Goal: Information Seeking & Learning: Learn about a topic

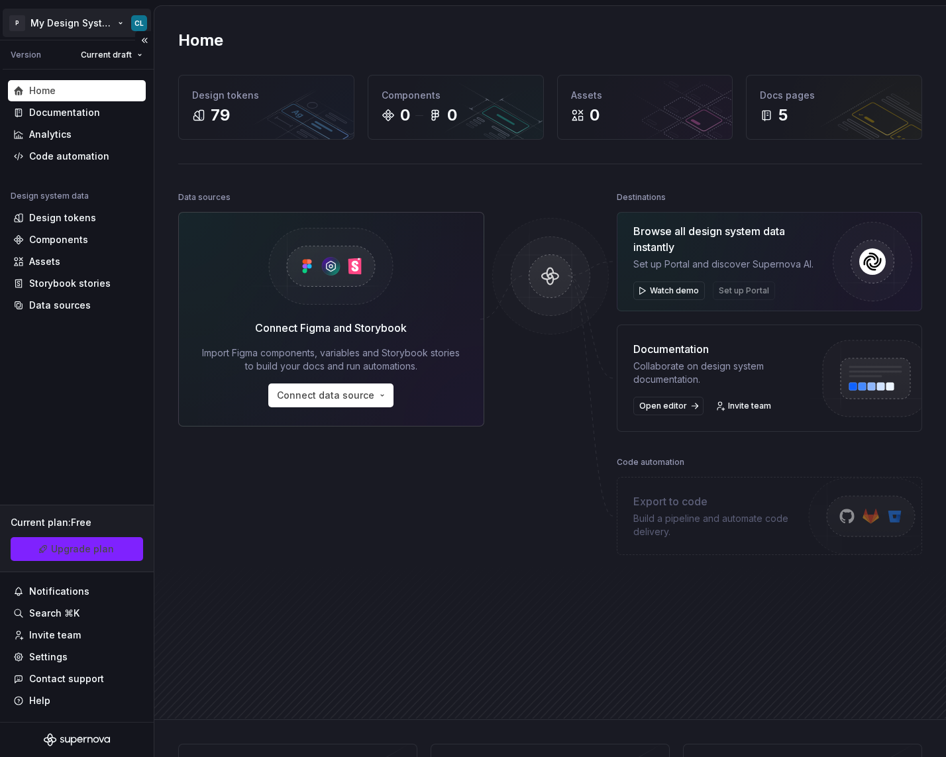
click at [99, 34] on html "P My Design System CL Version Current draft Home Documentation Analytics Code a…" at bounding box center [473, 378] width 946 height 757
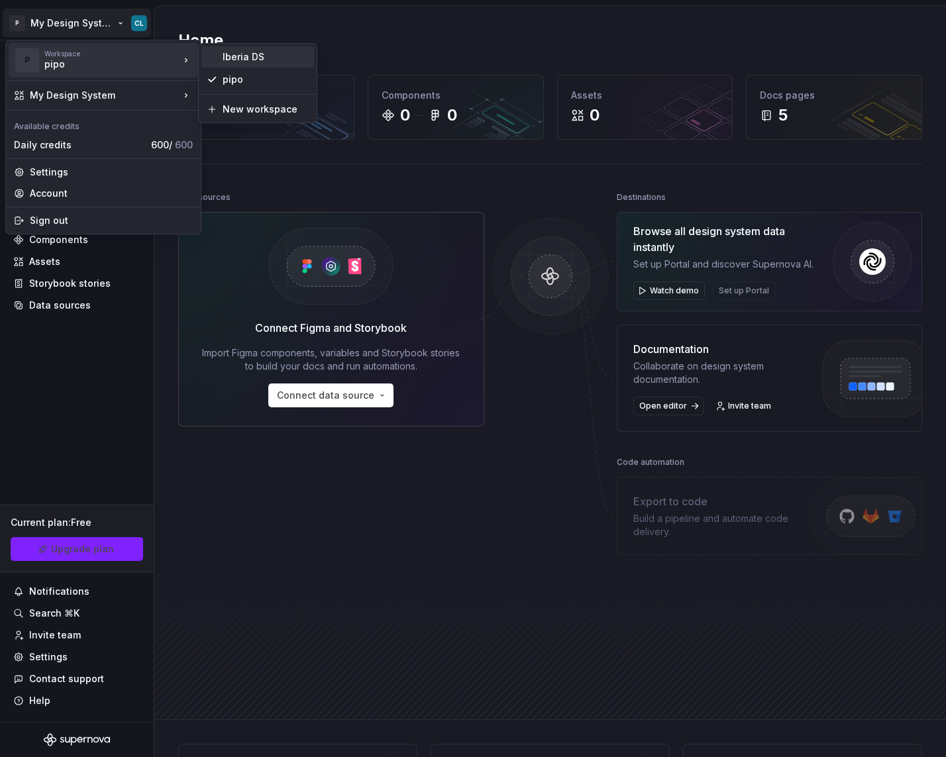
click at [244, 52] on div "Iberia DS" at bounding box center [266, 56] width 86 height 13
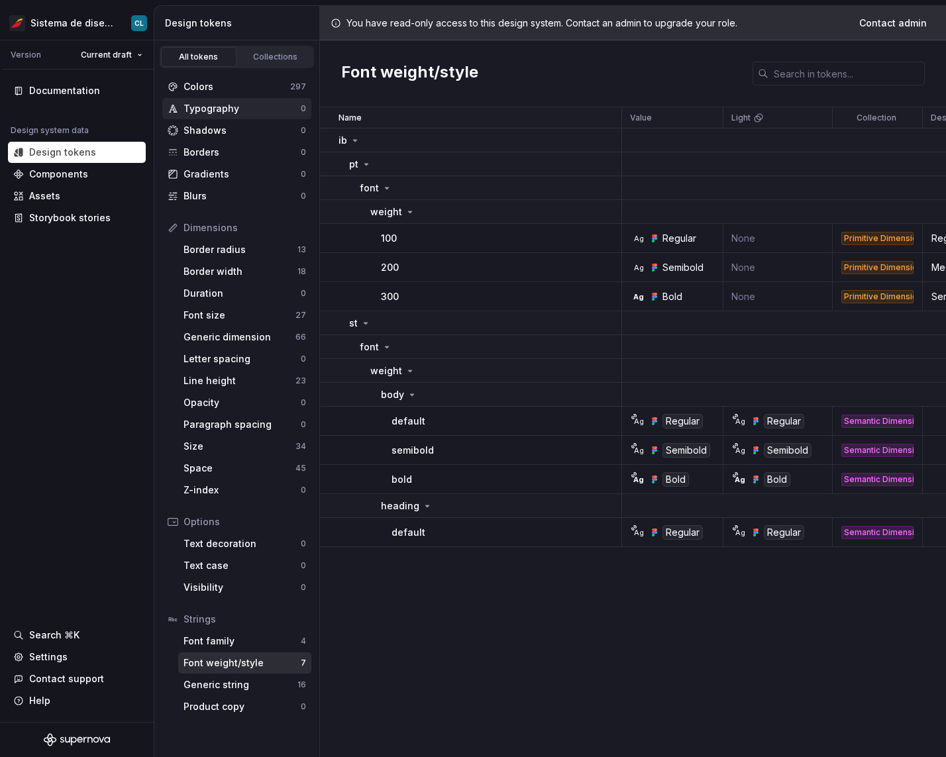
click at [211, 111] on div "Typography" at bounding box center [241, 108] width 117 height 13
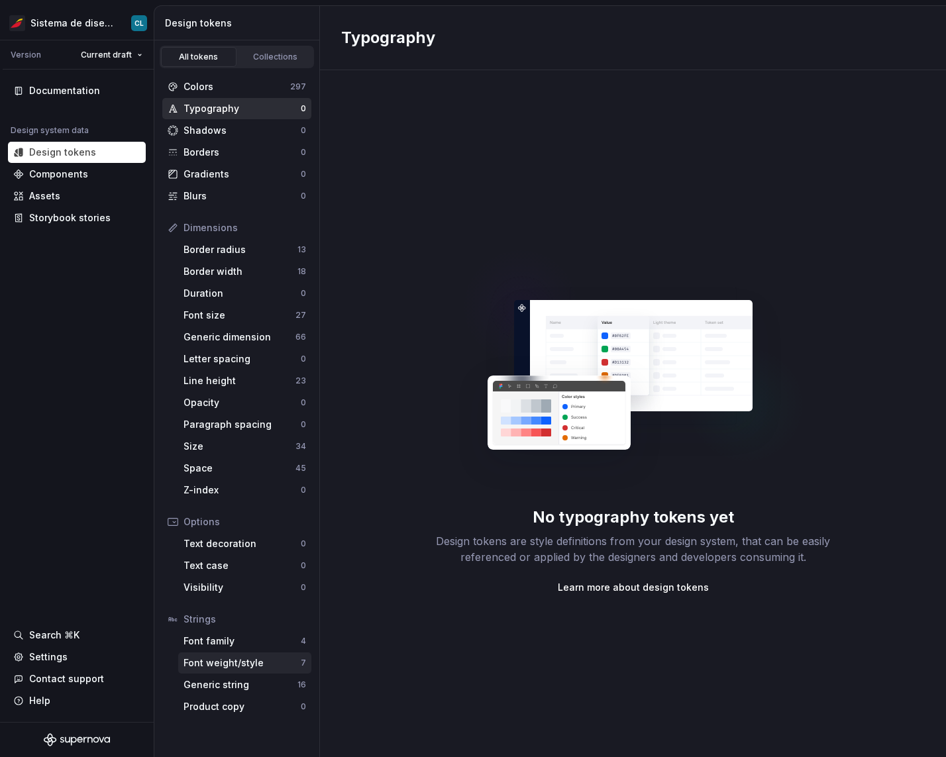
click at [231, 658] on div "Font weight/style" at bounding box center [241, 662] width 117 height 13
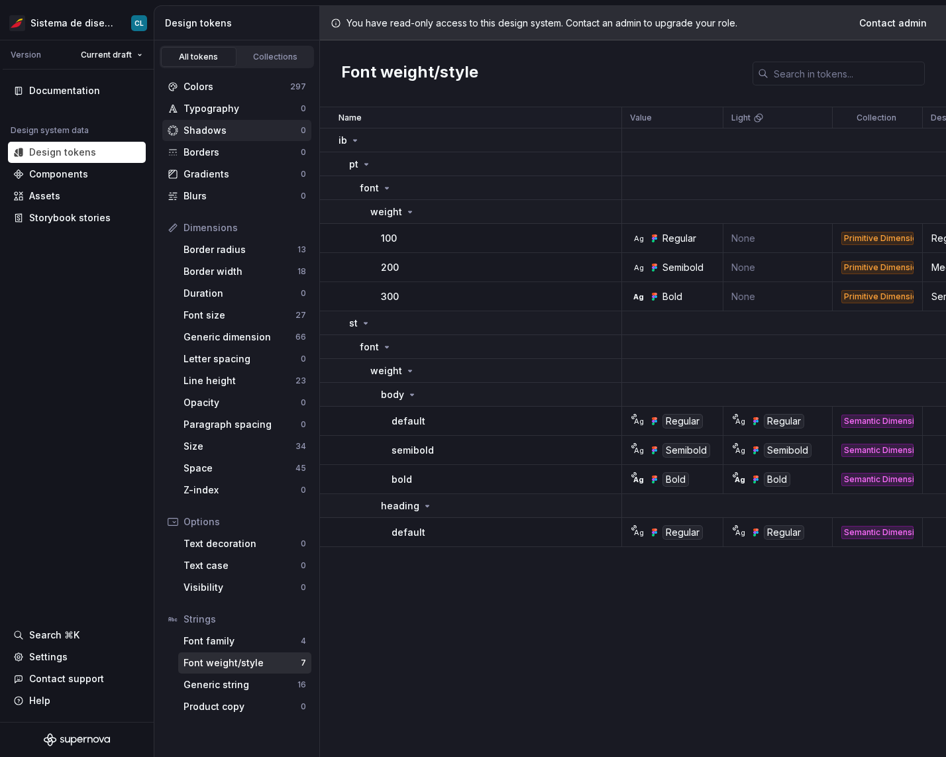
click at [250, 124] on div "Shadows" at bounding box center [241, 130] width 117 height 13
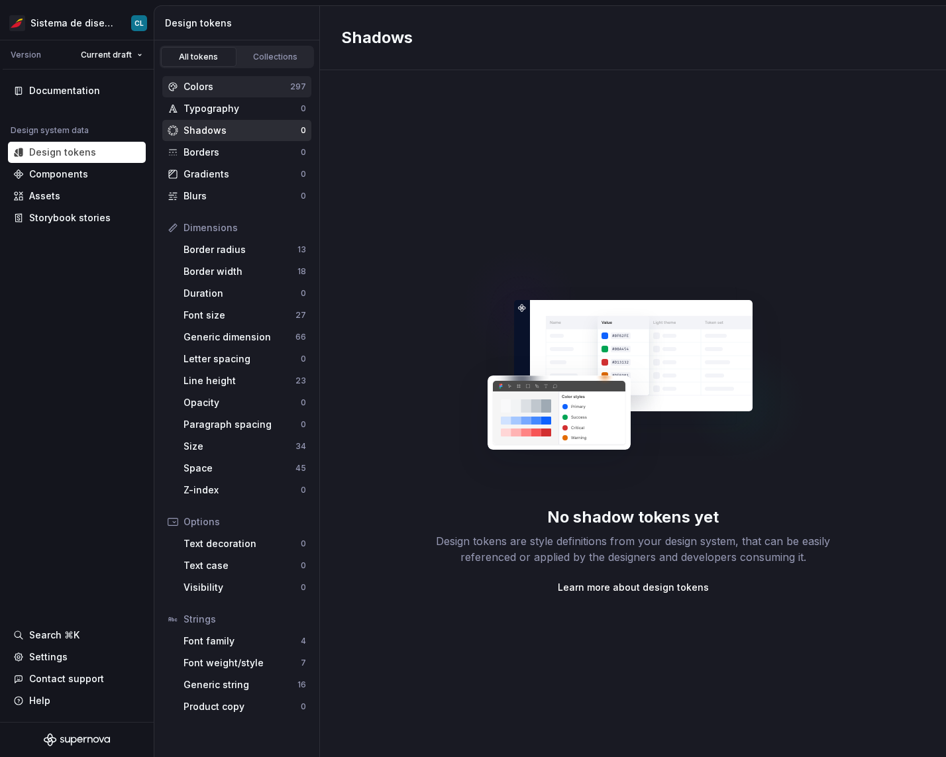
click at [244, 85] on div "Colors" at bounding box center [236, 86] width 107 height 13
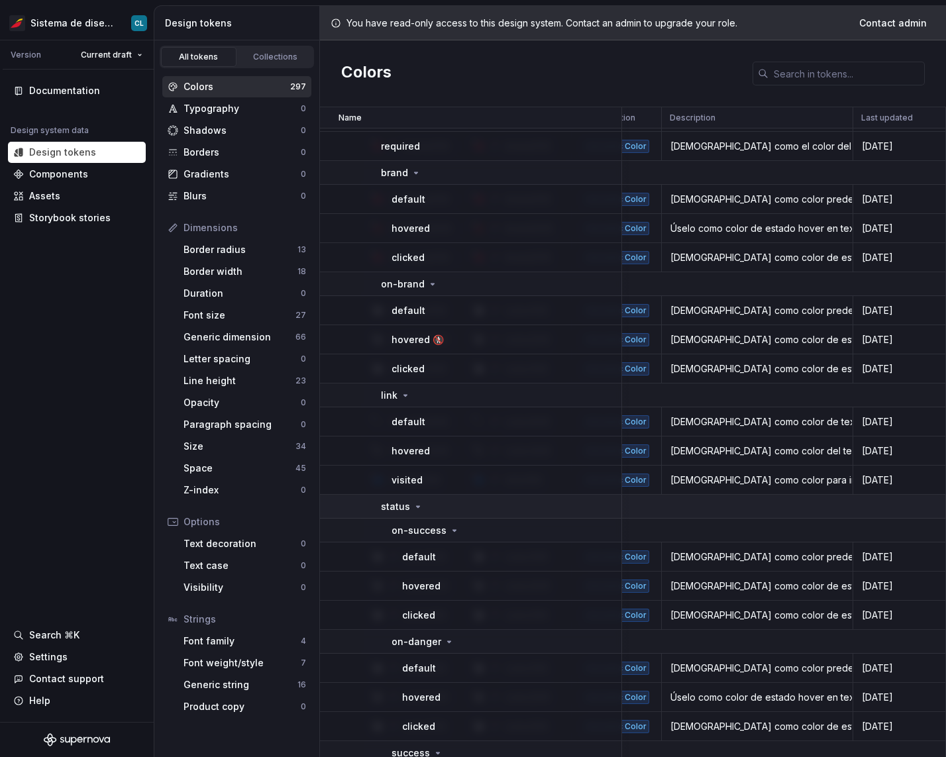
scroll to position [4811, 268]
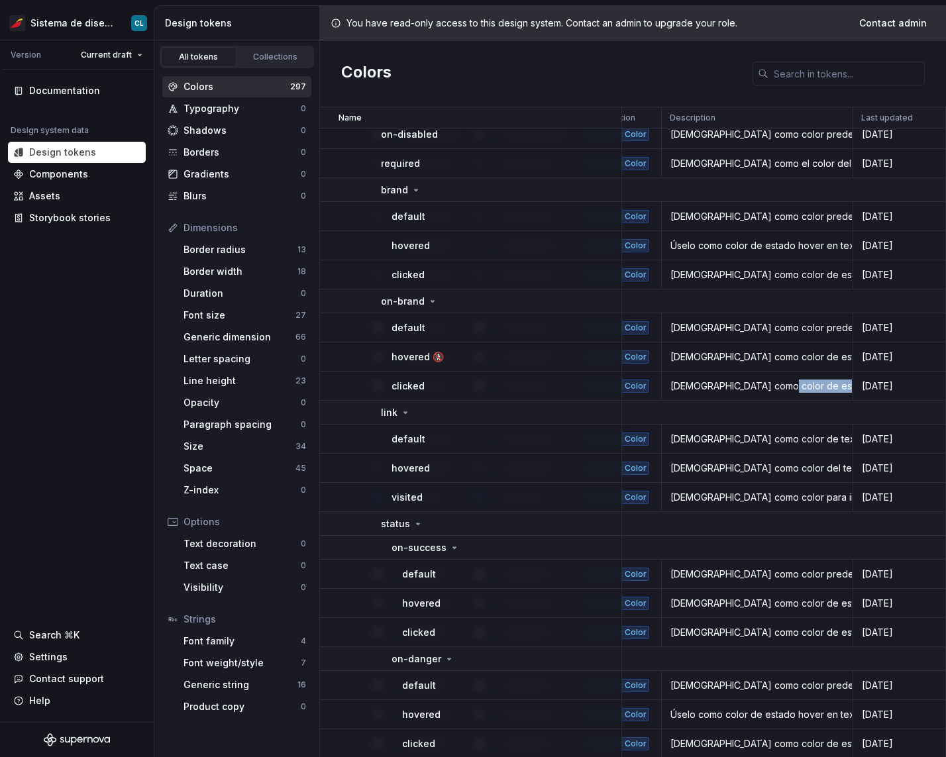
drag, startPoint x: 768, startPoint y: 391, endPoint x: 834, endPoint y: 393, distance: 66.3
click at [834, 393] on td "[DEMOGRAPHIC_DATA] como color de estado posterior al clic en textos que se colo…" at bounding box center [757, 385] width 191 height 29
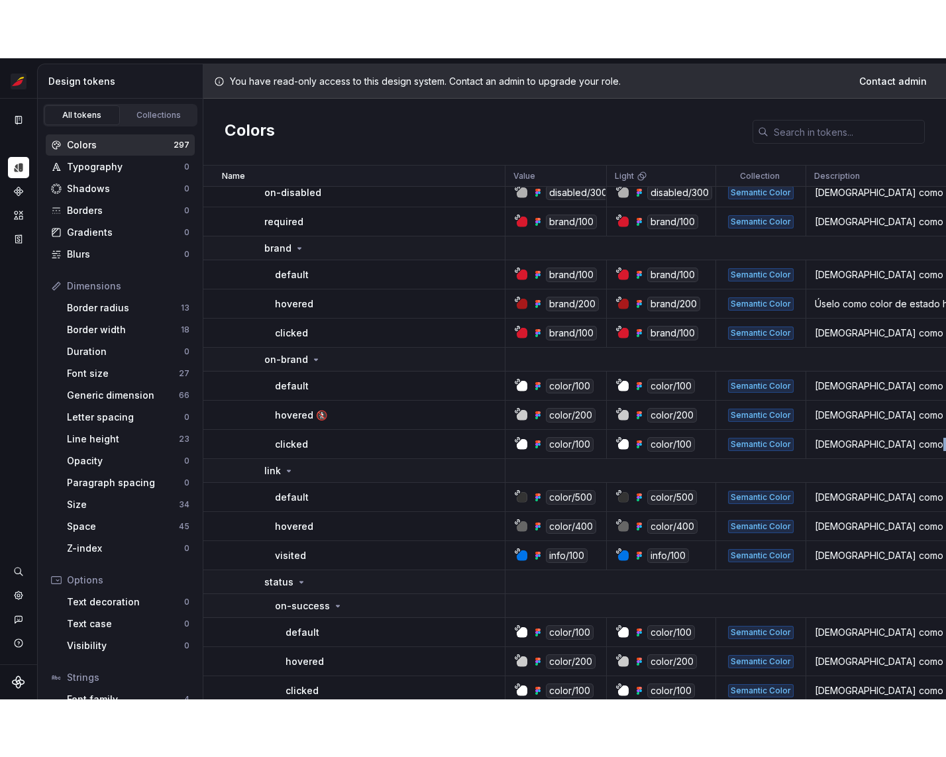
scroll to position [4811, 0]
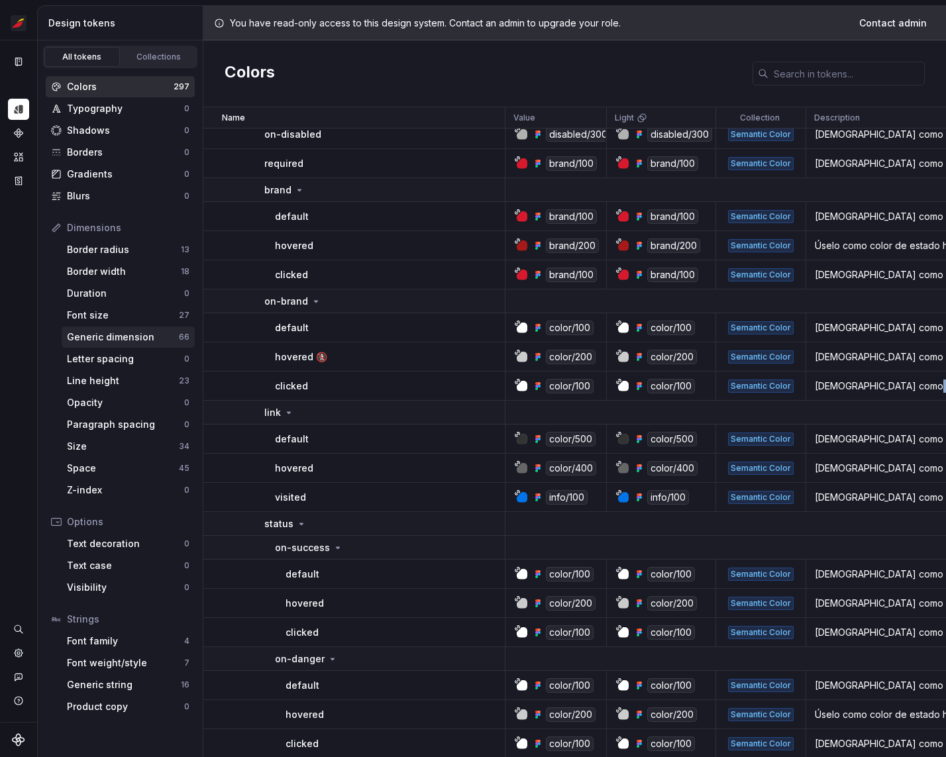
click at [103, 337] on div "Generic dimension" at bounding box center [123, 336] width 112 height 13
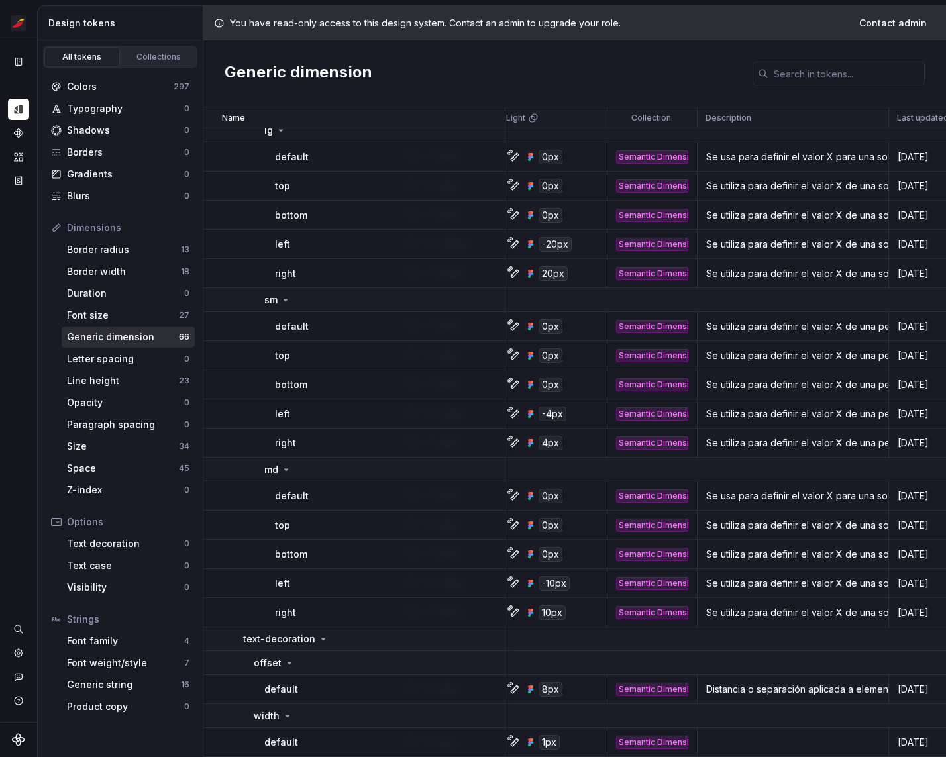
scroll to position [1898, 152]
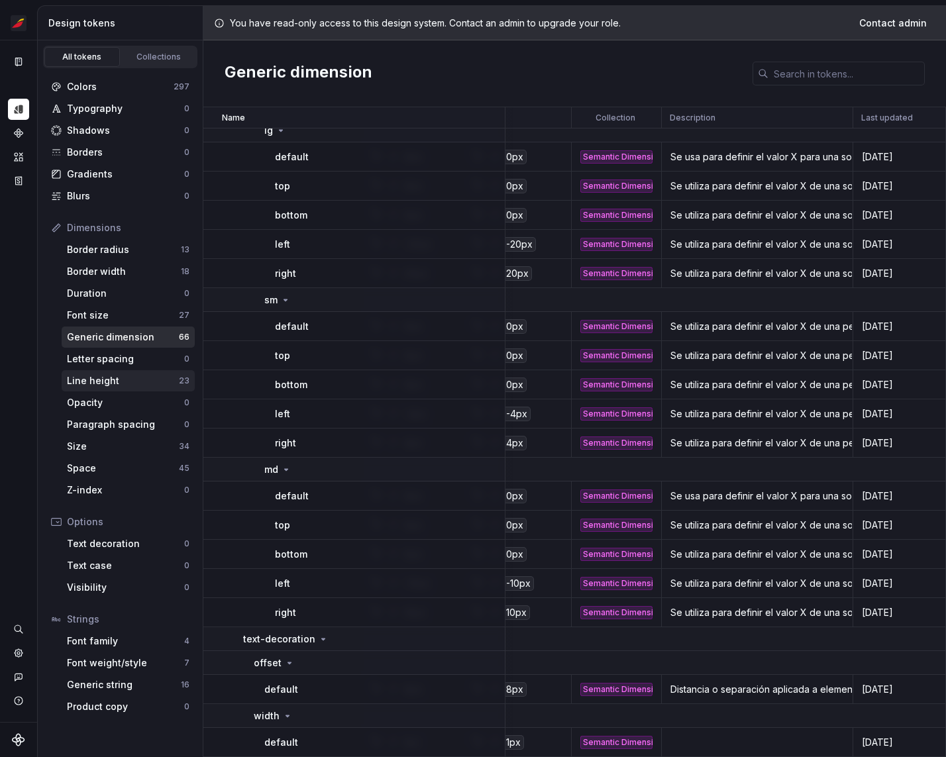
click at [127, 384] on div "Line height" at bounding box center [123, 380] width 112 height 13
